Goal: Navigation & Orientation: Find specific page/section

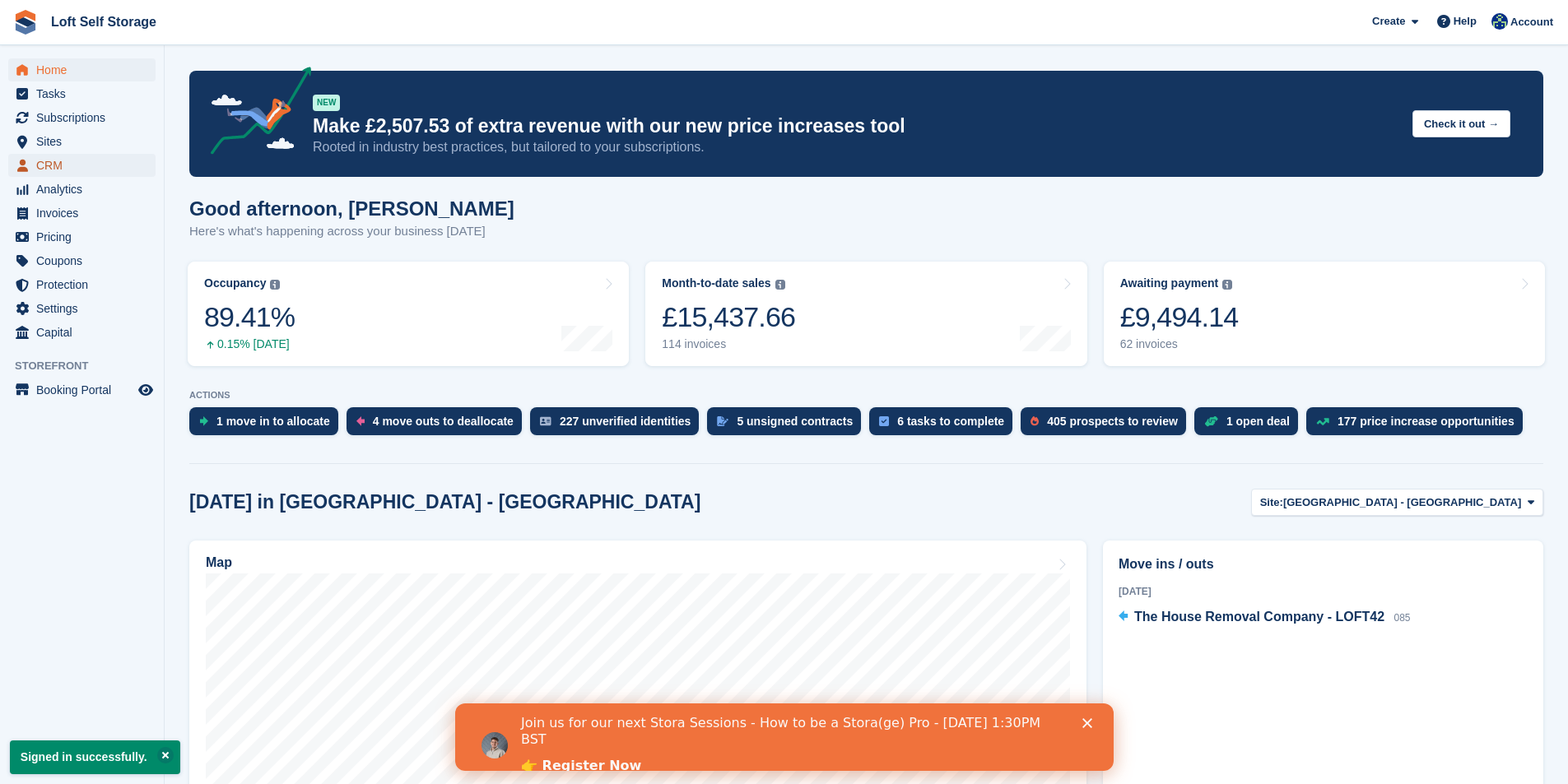
click at [46, 163] on span "CRM" at bounding box center [85, 166] width 99 height 23
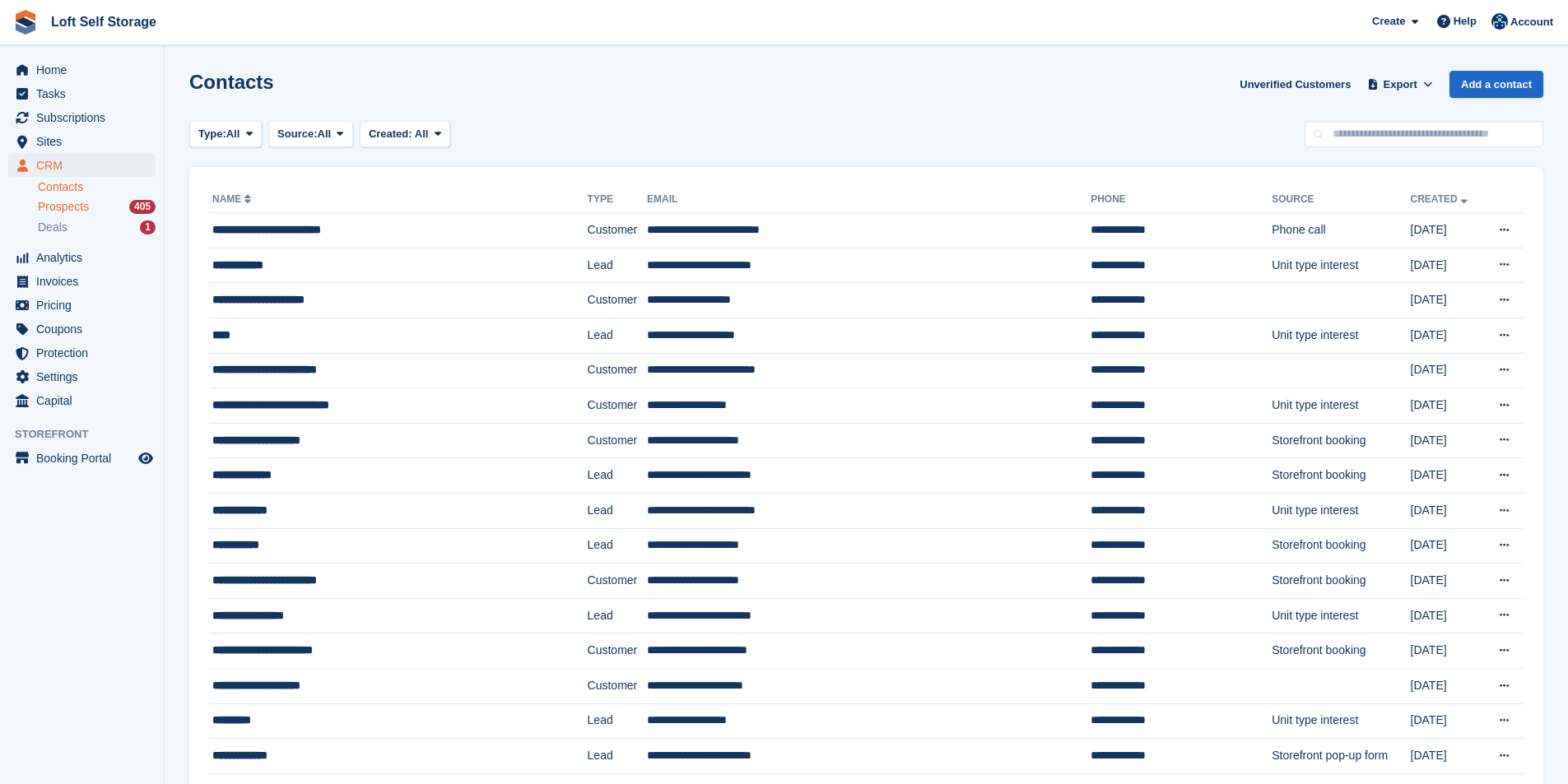
click at [57, 206] on span "Prospects" at bounding box center [64, 207] width 51 height 16
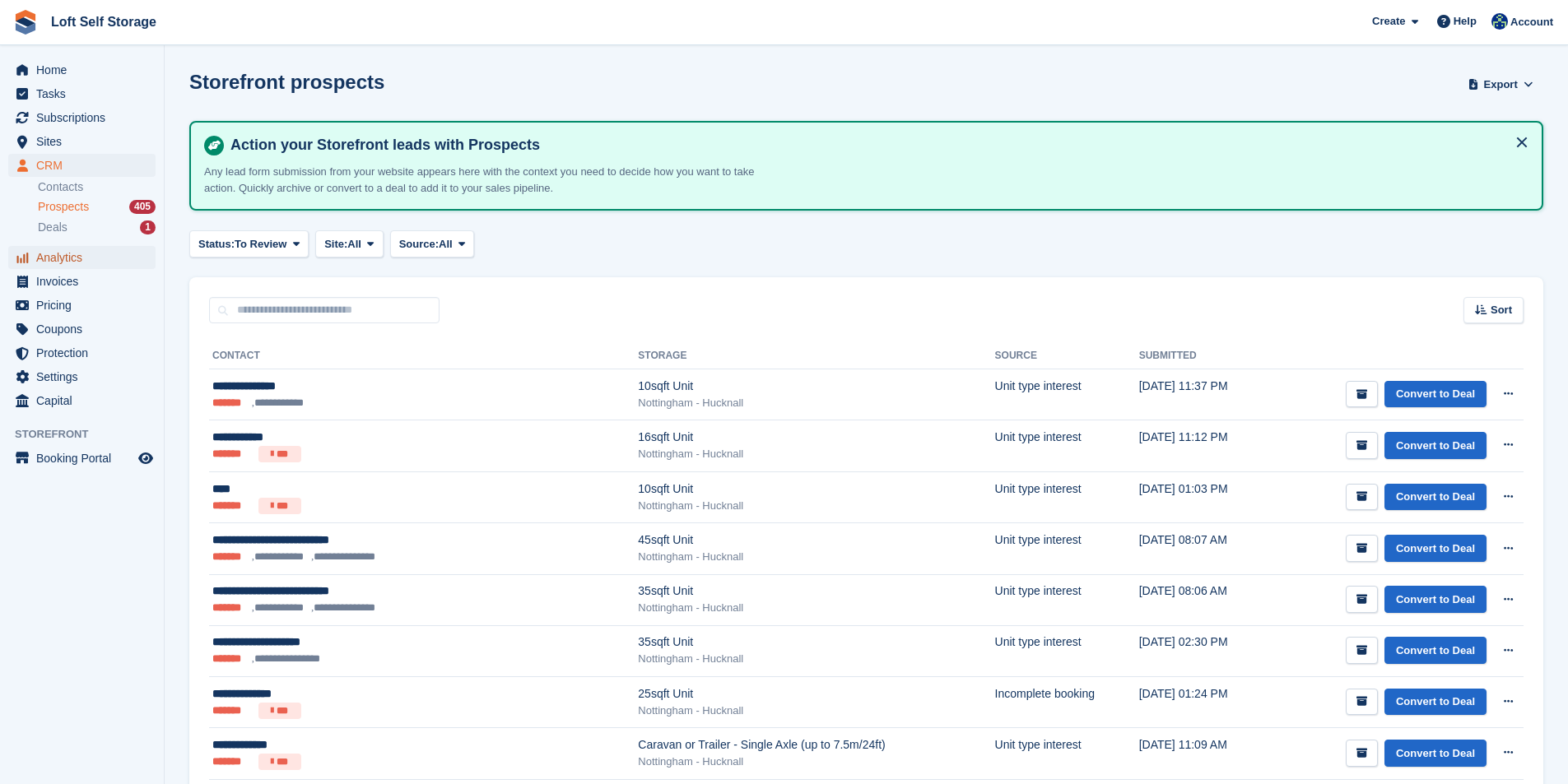
click at [62, 263] on span "Analytics" at bounding box center [85, 258] width 99 height 23
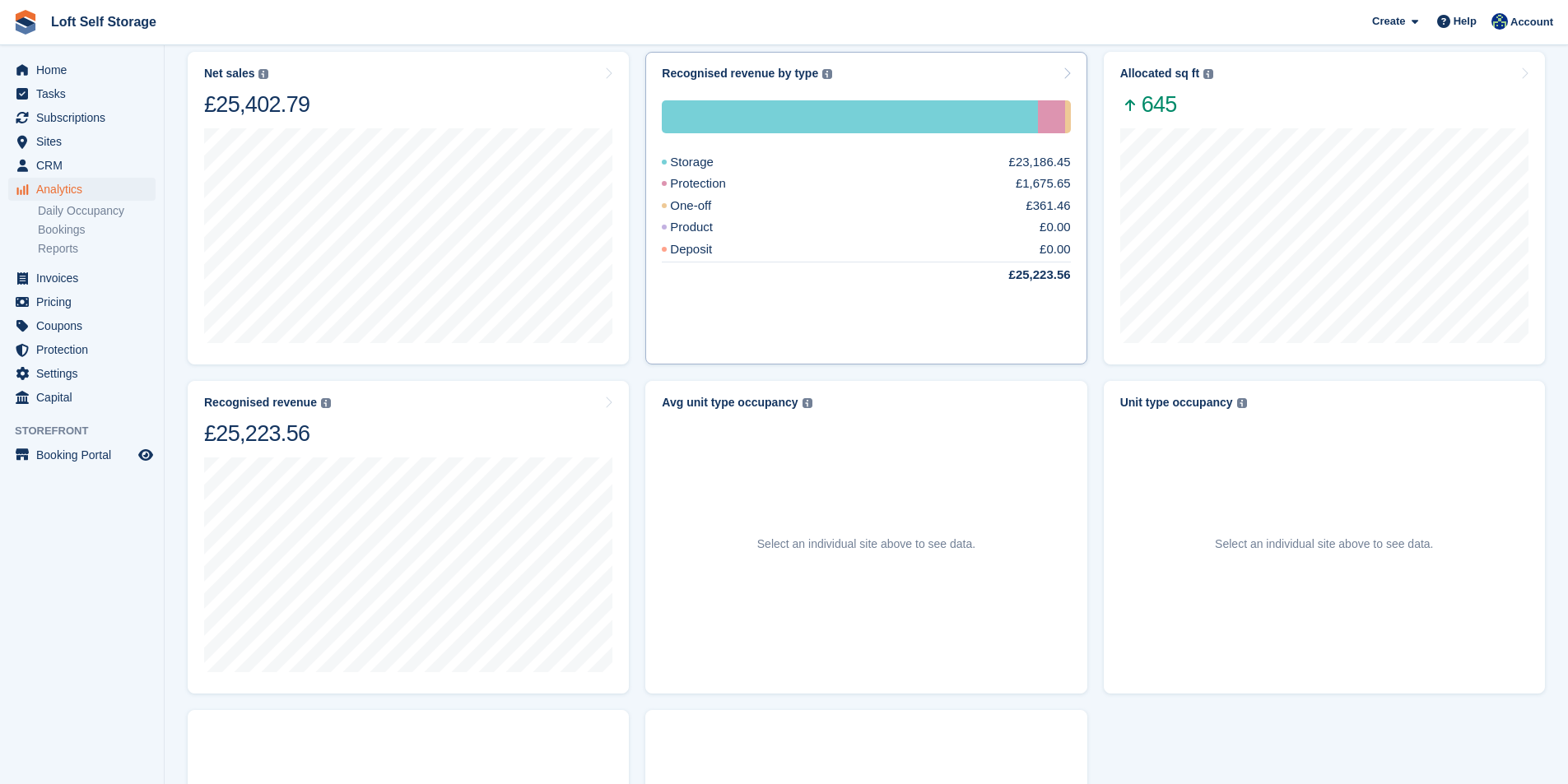
scroll to position [773, 0]
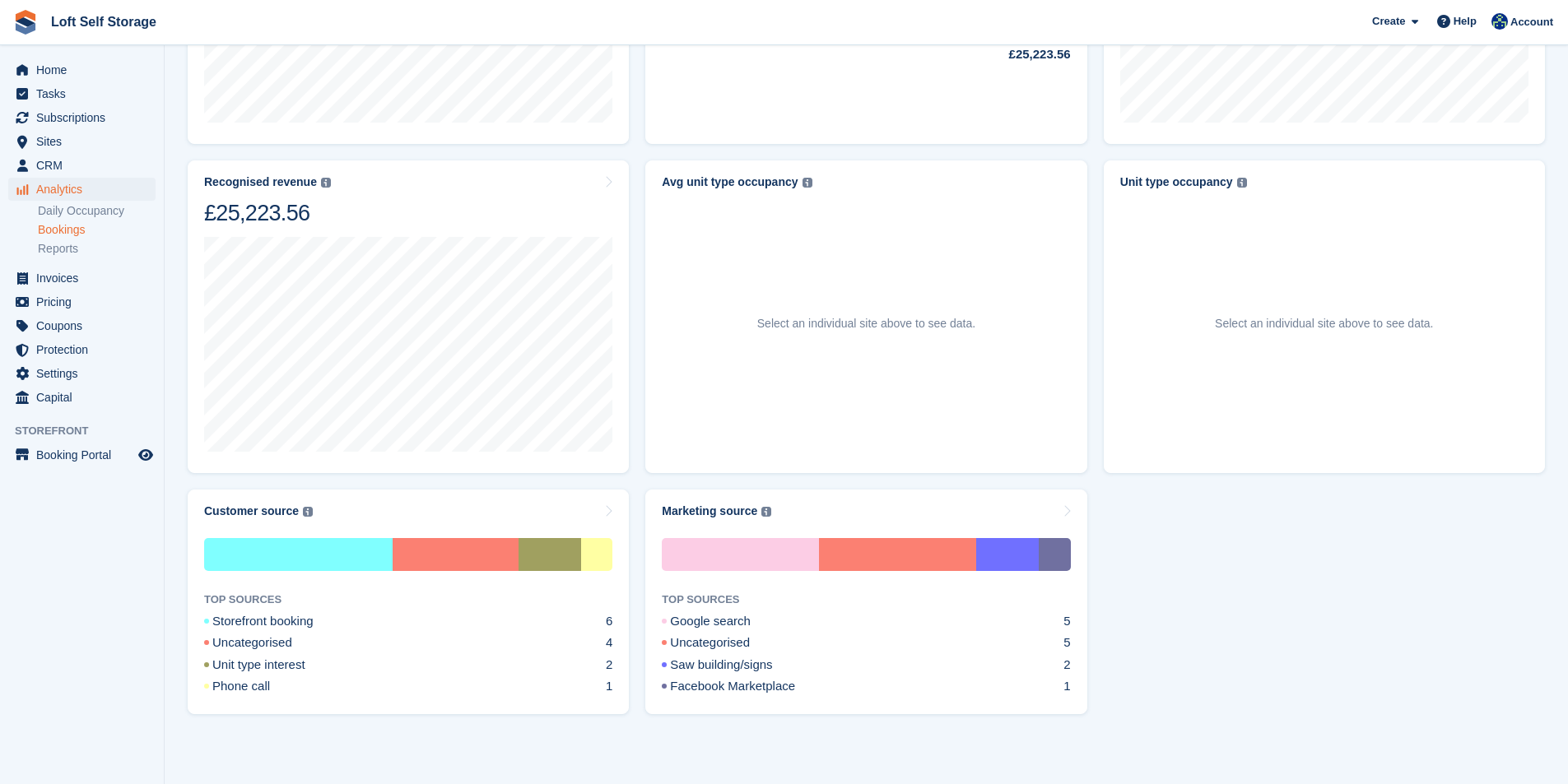
click at [51, 233] on link "Bookings" at bounding box center [97, 230] width 118 height 16
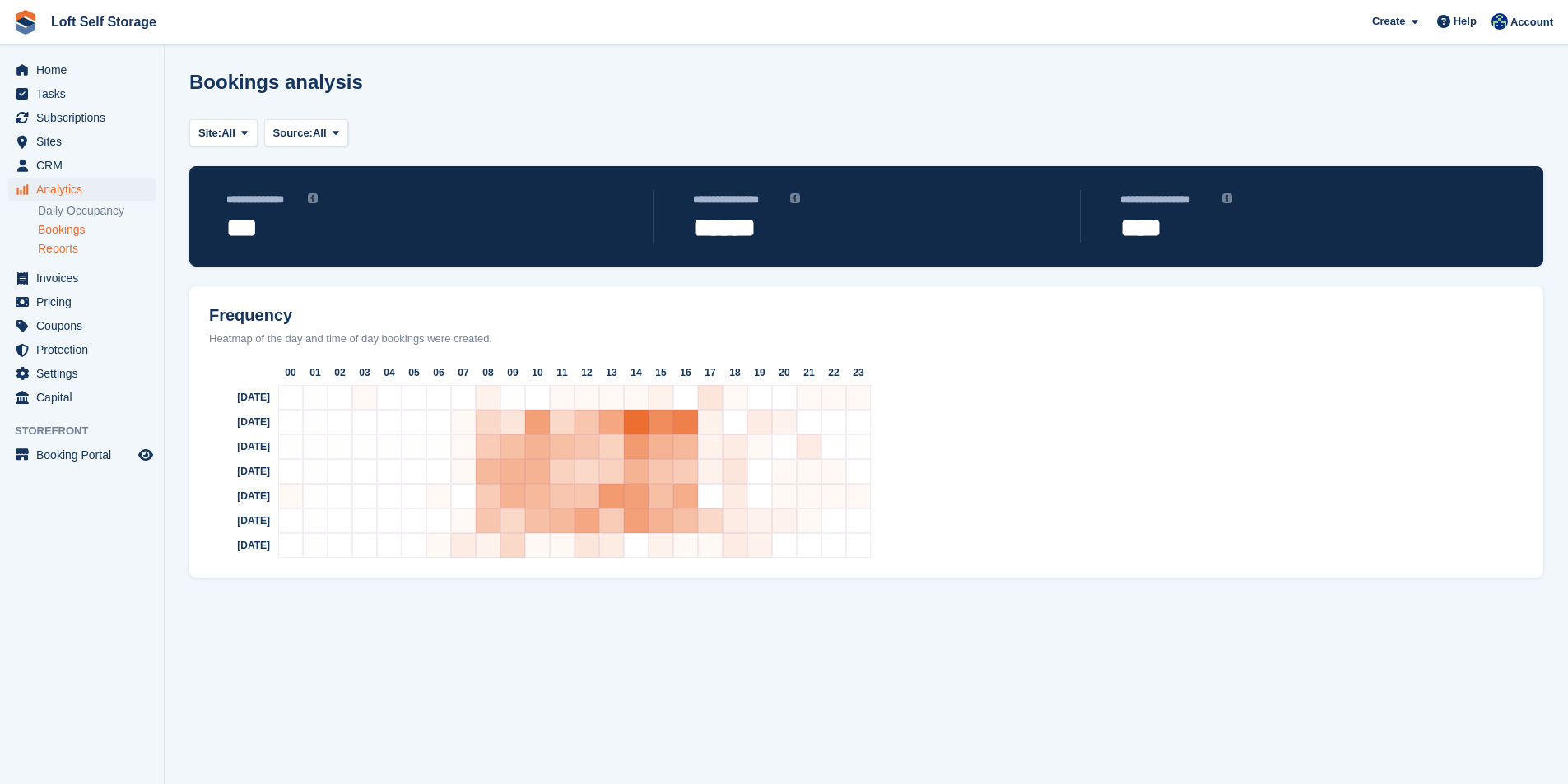
click at [52, 244] on link "Reports" at bounding box center [97, 249] width 118 height 16
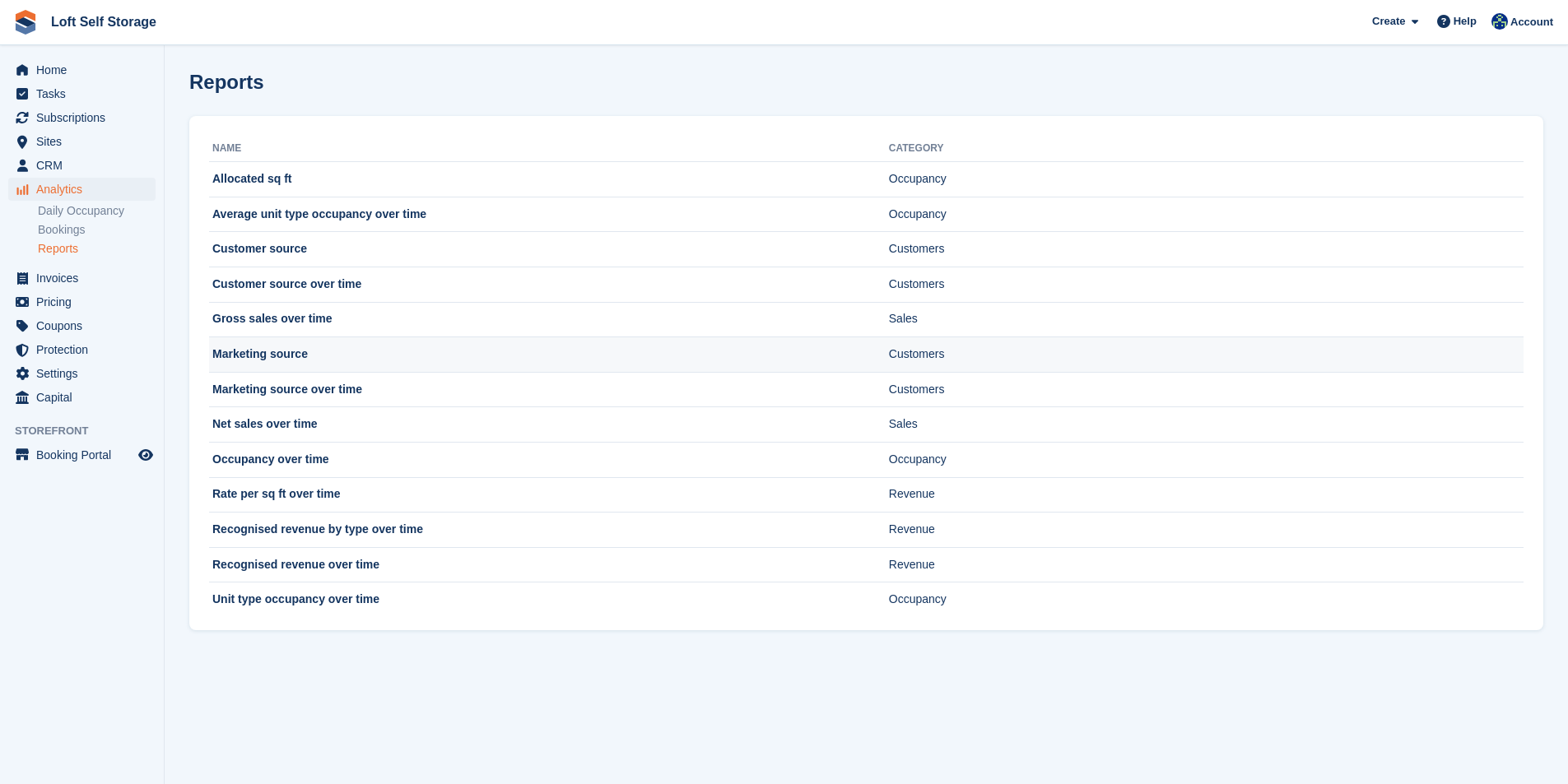
click at [246, 355] on td "Marketing source" at bounding box center [548, 355] width 679 height 36
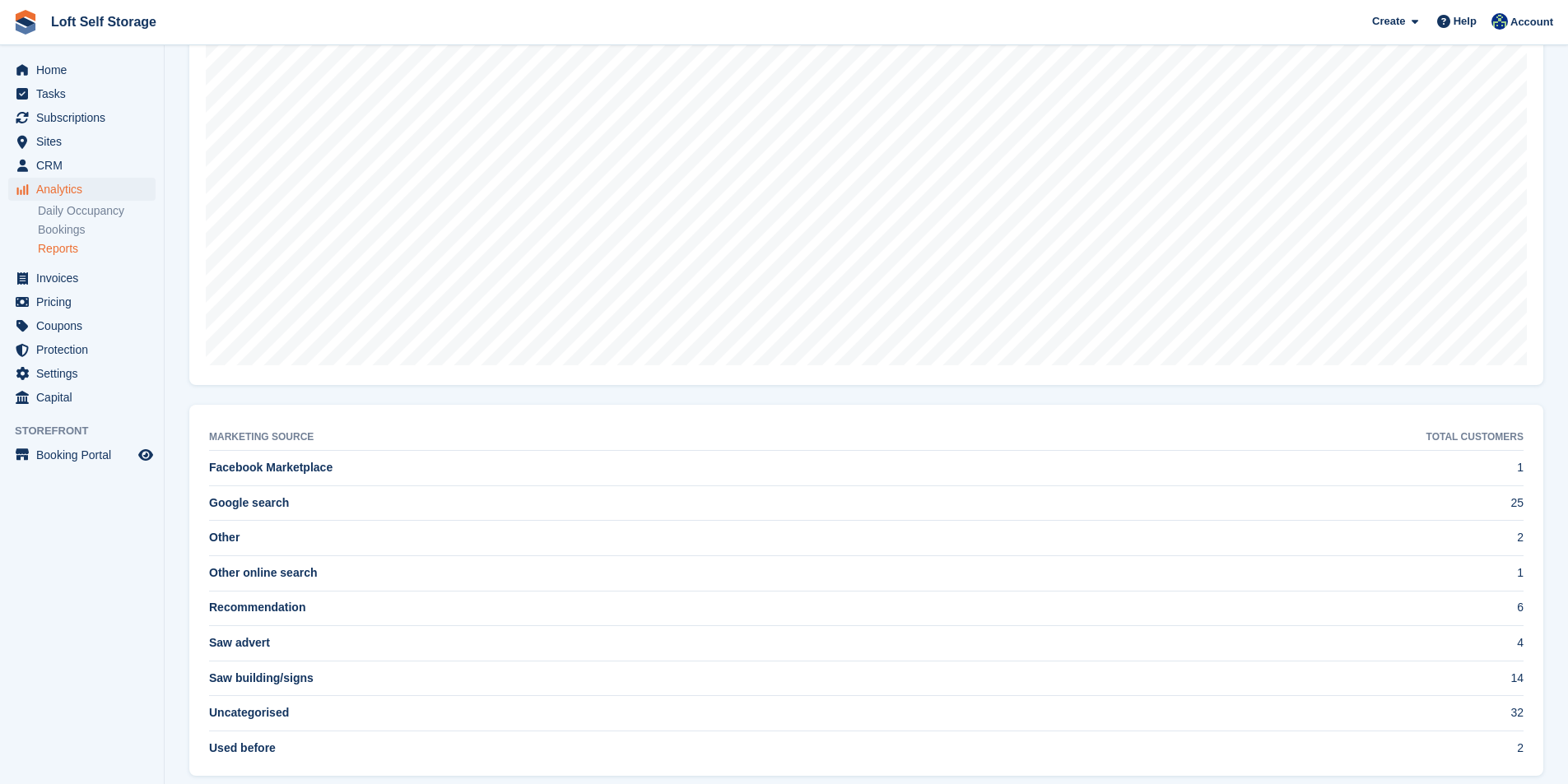
scroll to position [356, 0]
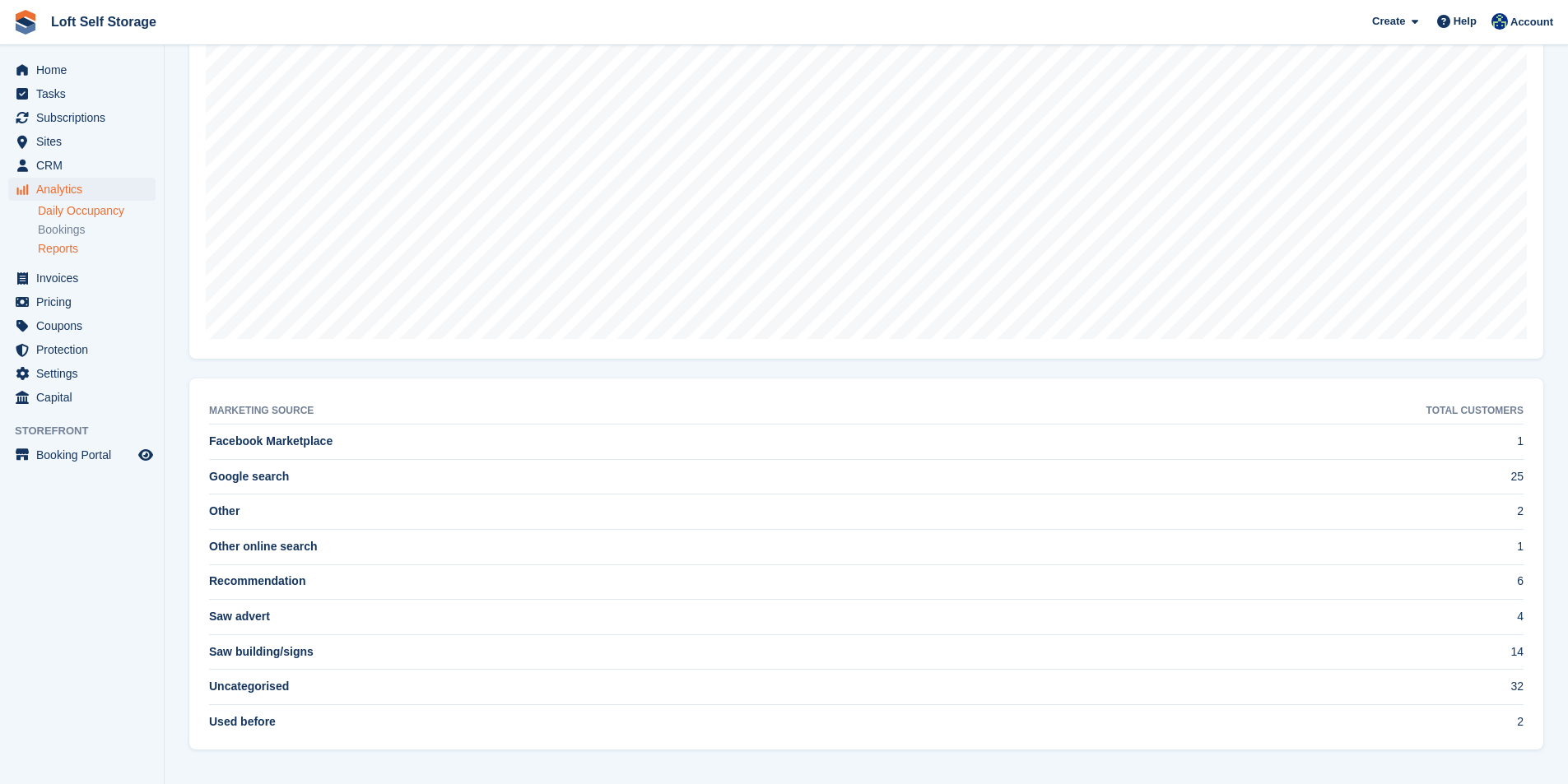
click at [58, 211] on link "Daily Occupancy" at bounding box center [97, 211] width 118 height 16
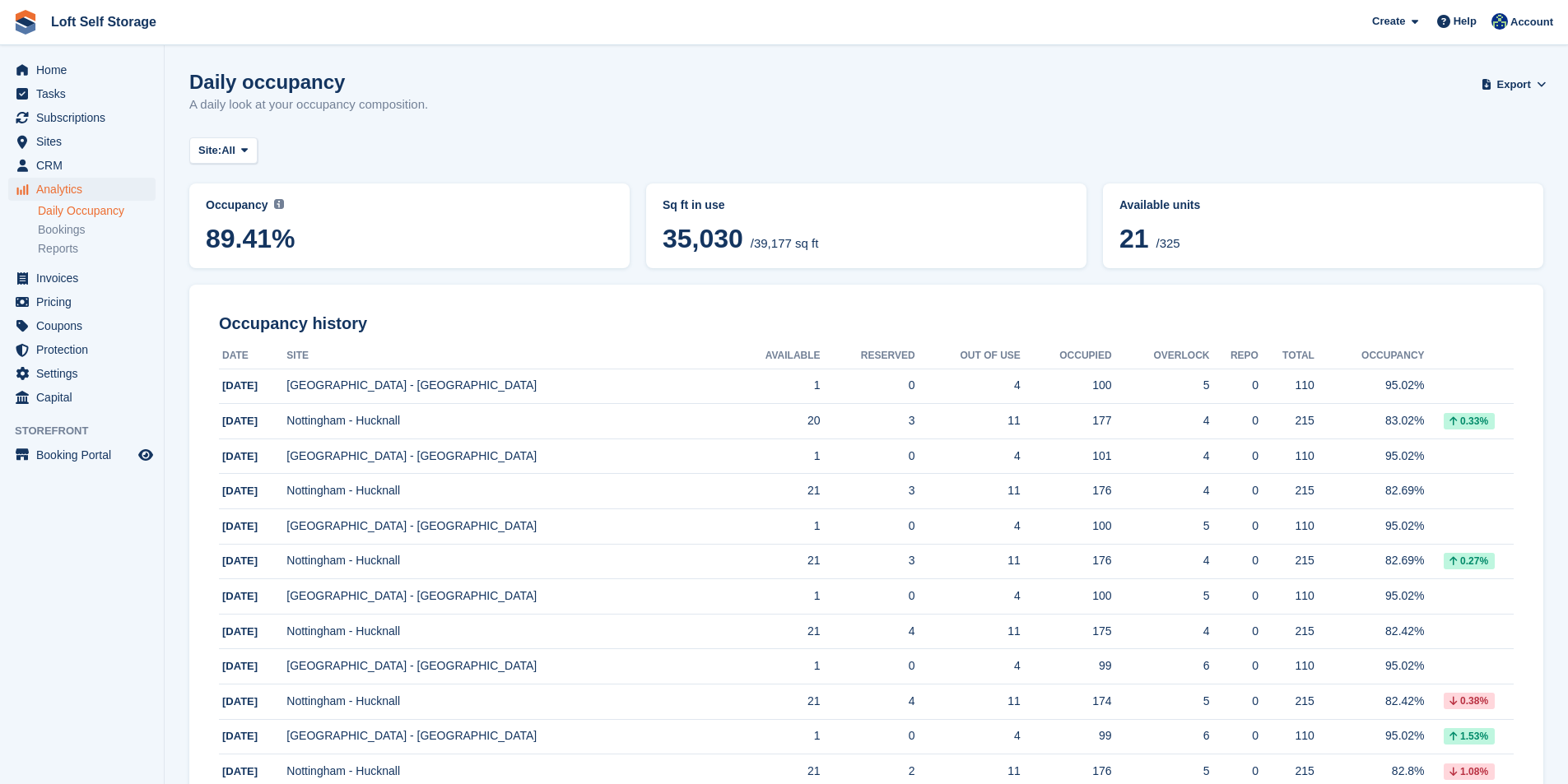
click at [56, 230] on link "Bookings" at bounding box center [97, 230] width 118 height 16
